Goal: Task Accomplishment & Management: Manage account settings

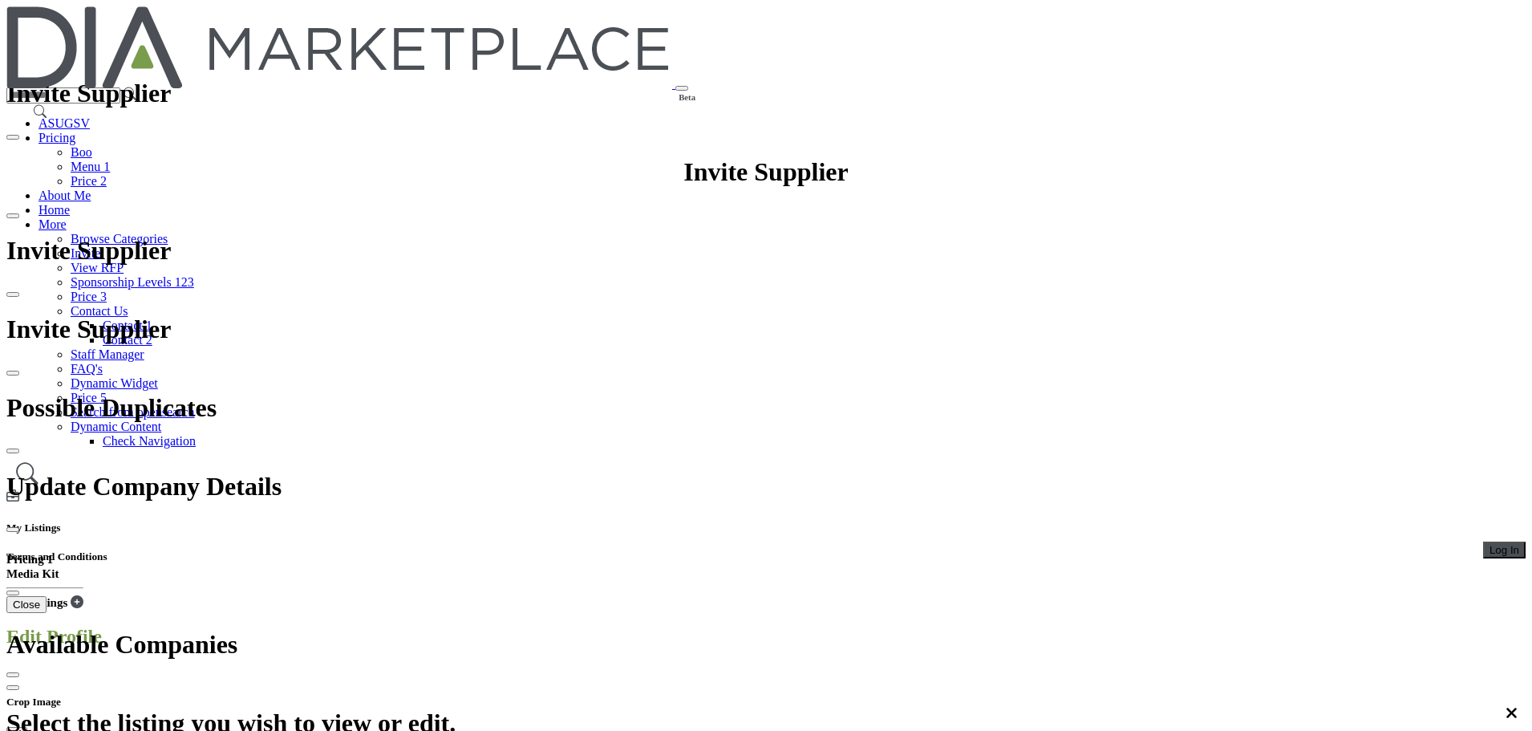
click at [1489, 544] on span "Log In" at bounding box center [1504, 550] width 30 height 12
